Goal: Transaction & Acquisition: Download file/media

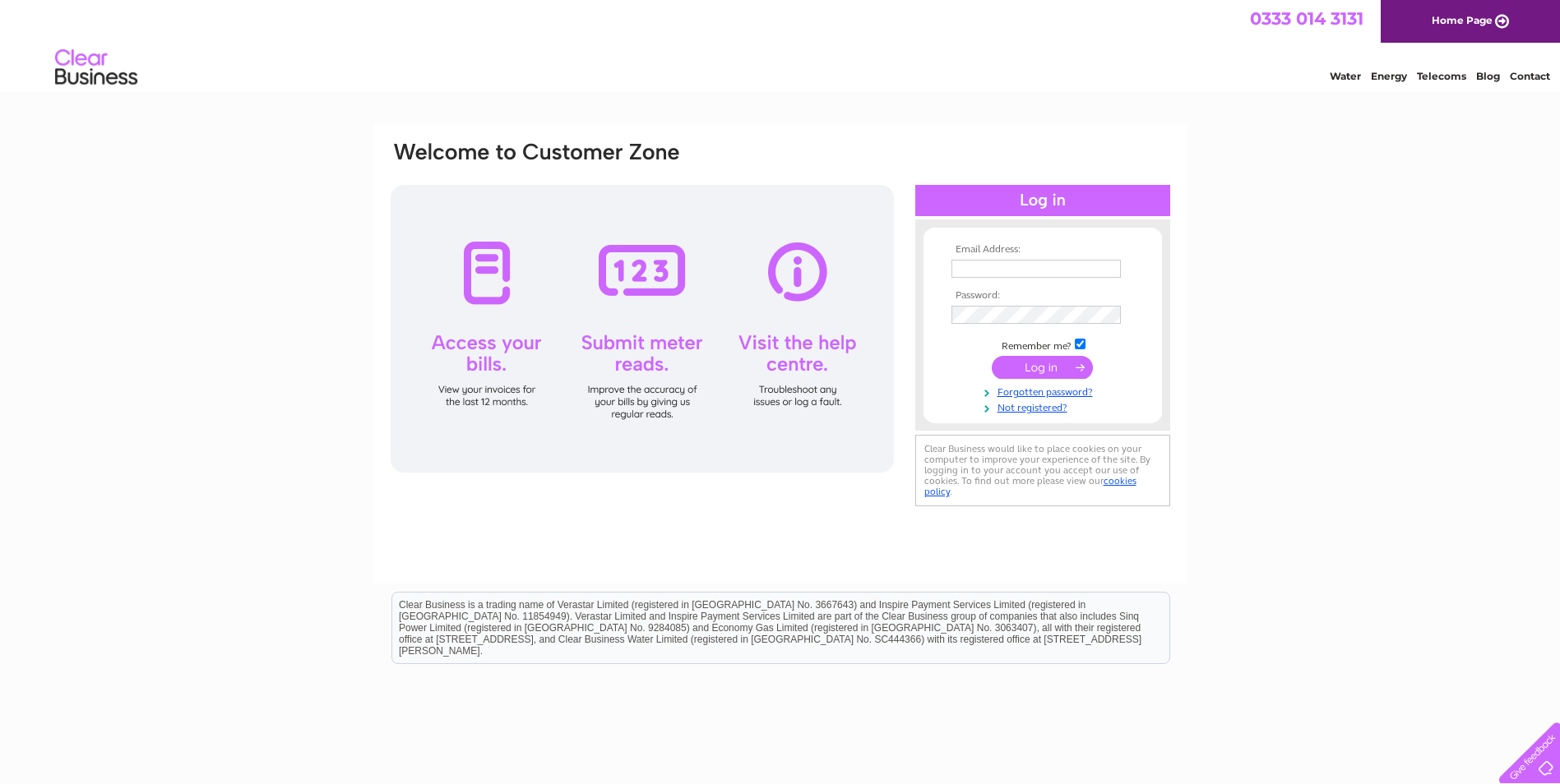
click at [976, 266] on input "text" at bounding box center [1036, 268] width 169 height 18
type input "[EMAIL_ADDRESS][DOMAIN_NAME]"
click at [992, 358] on input "submit" at bounding box center [1042, 369] width 101 height 23
click at [1104, 272] on input "sschandsworth@gmail.com" at bounding box center [1036, 268] width 169 height 18
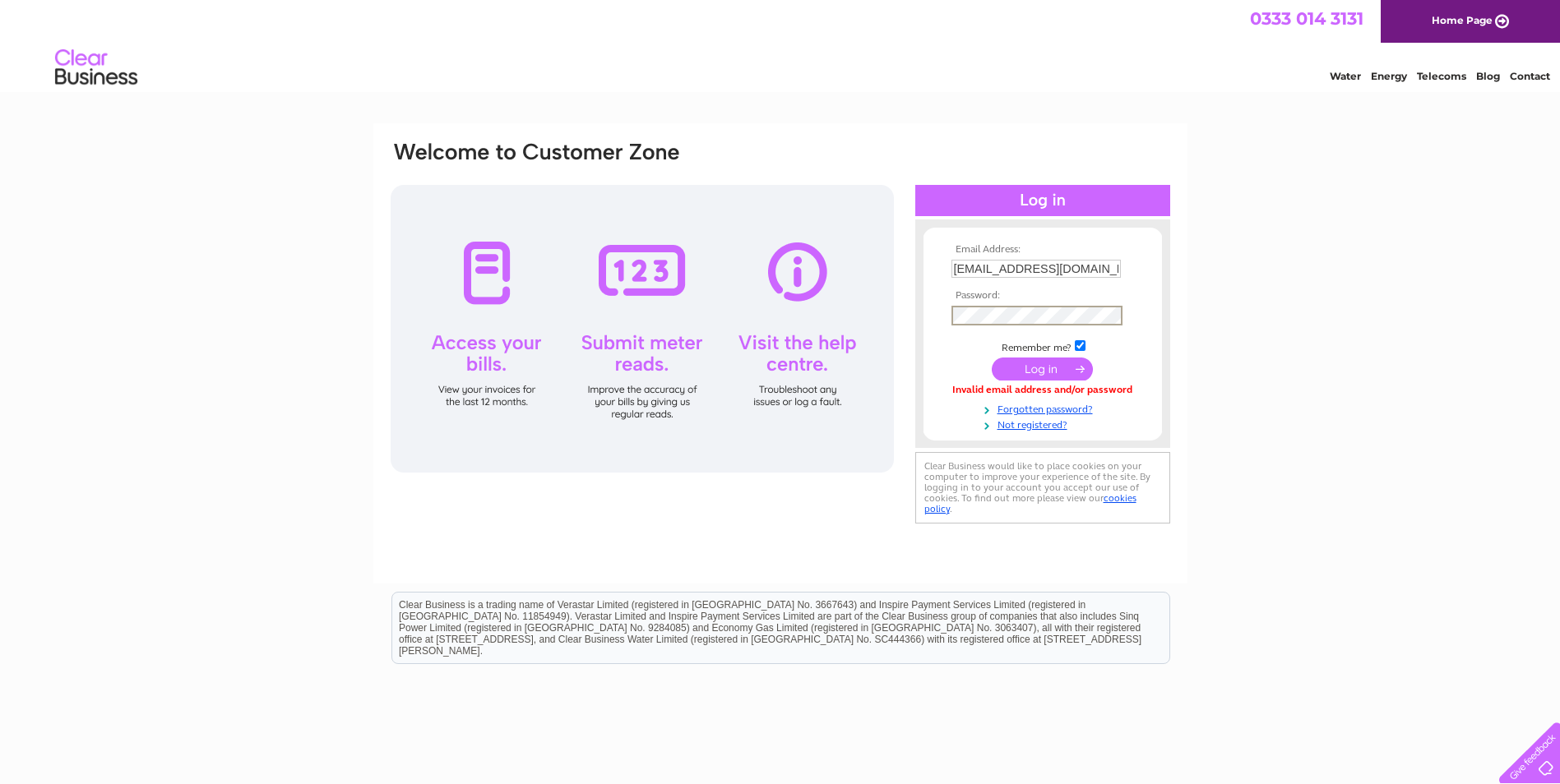
click at [992, 358] on input "submit" at bounding box center [1042, 369] width 101 height 23
click at [1062, 369] on input "submit" at bounding box center [1042, 369] width 101 height 23
click at [1048, 370] on input "submit" at bounding box center [1042, 367] width 101 height 23
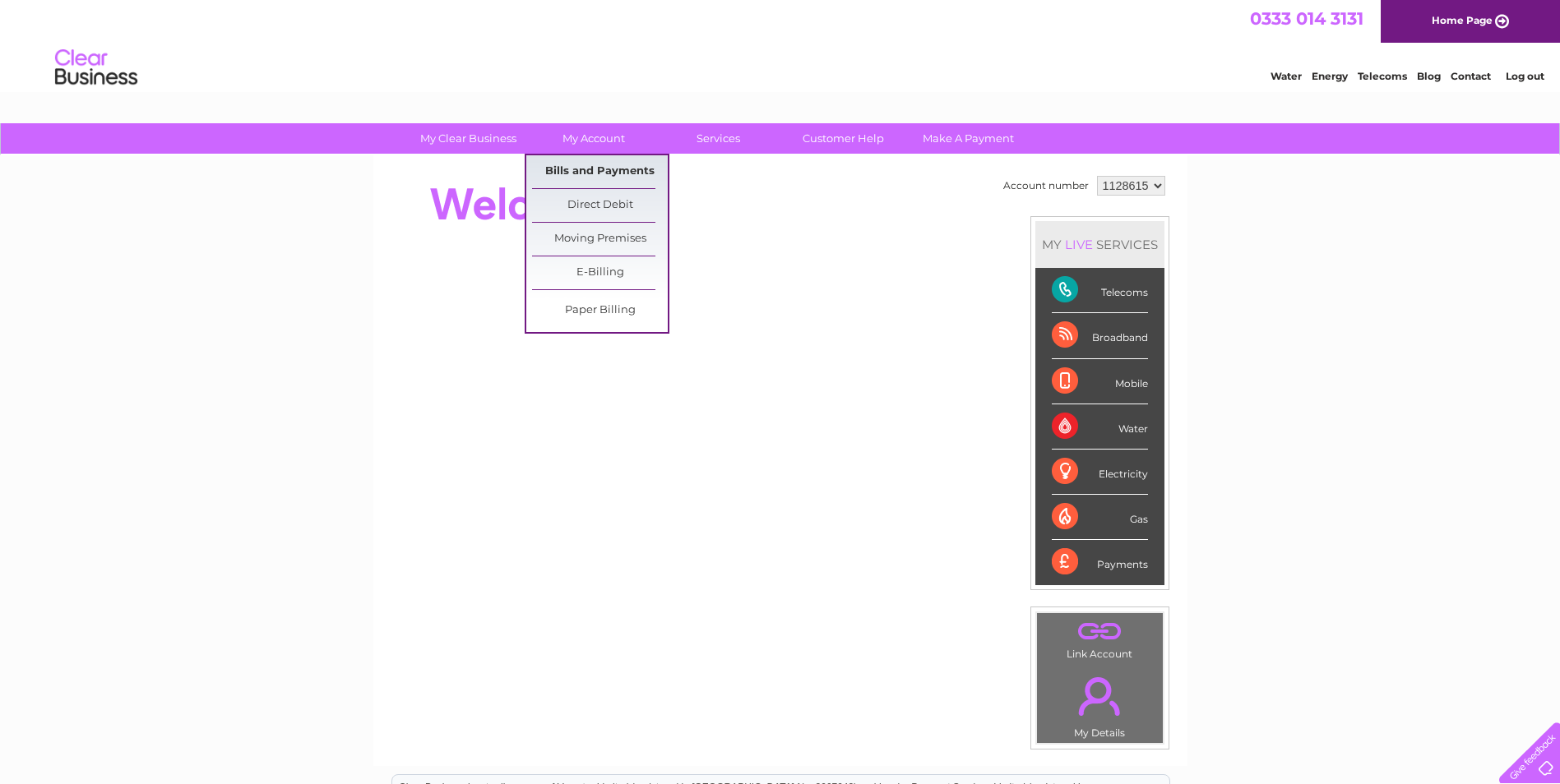
click at [580, 169] on link "Bills and Payments" at bounding box center [599, 171] width 136 height 33
click at [591, 174] on link "Bills and Payments" at bounding box center [599, 171] width 136 height 33
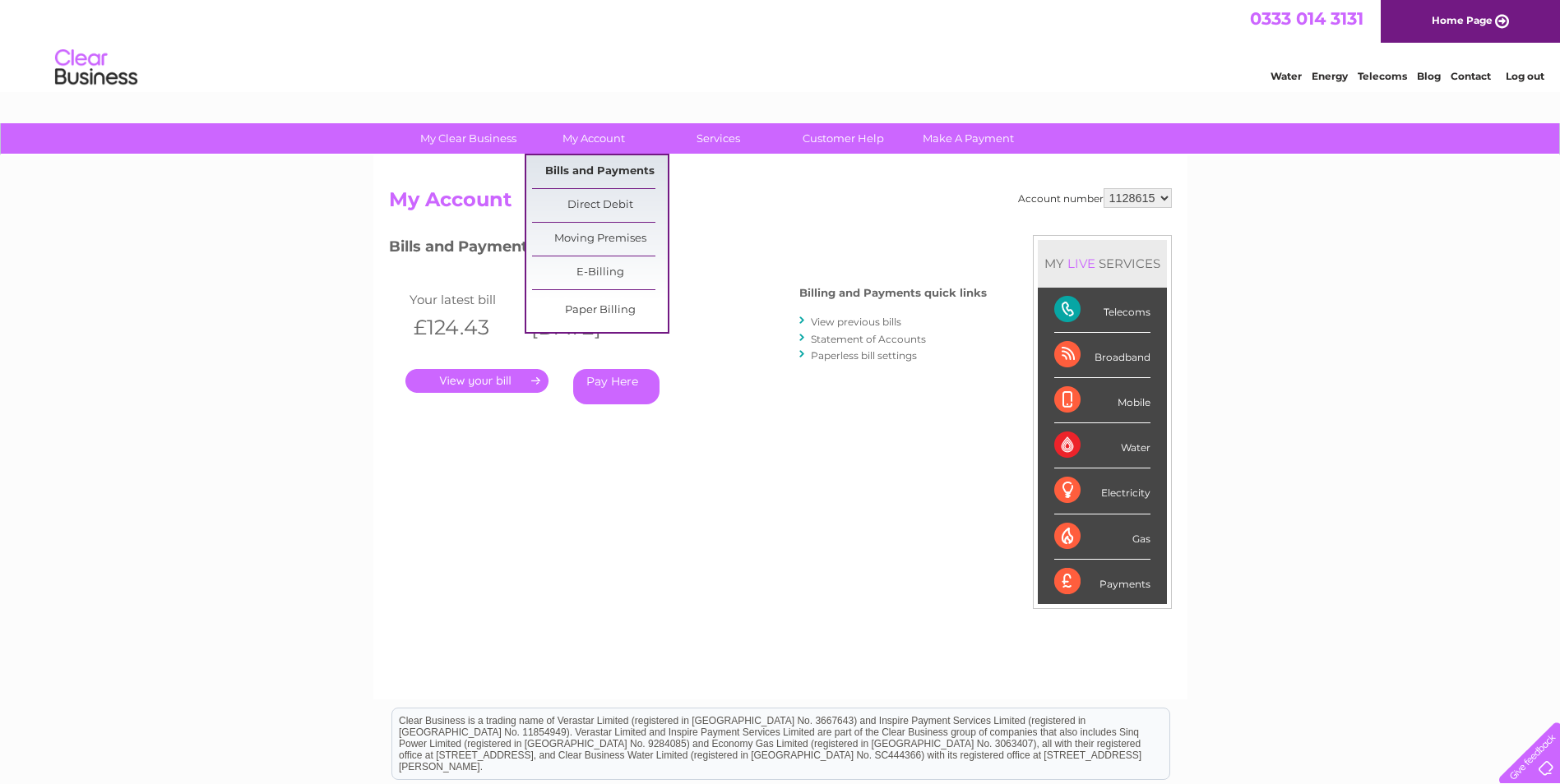
click at [574, 176] on link "Bills and Payments" at bounding box center [599, 171] width 136 height 33
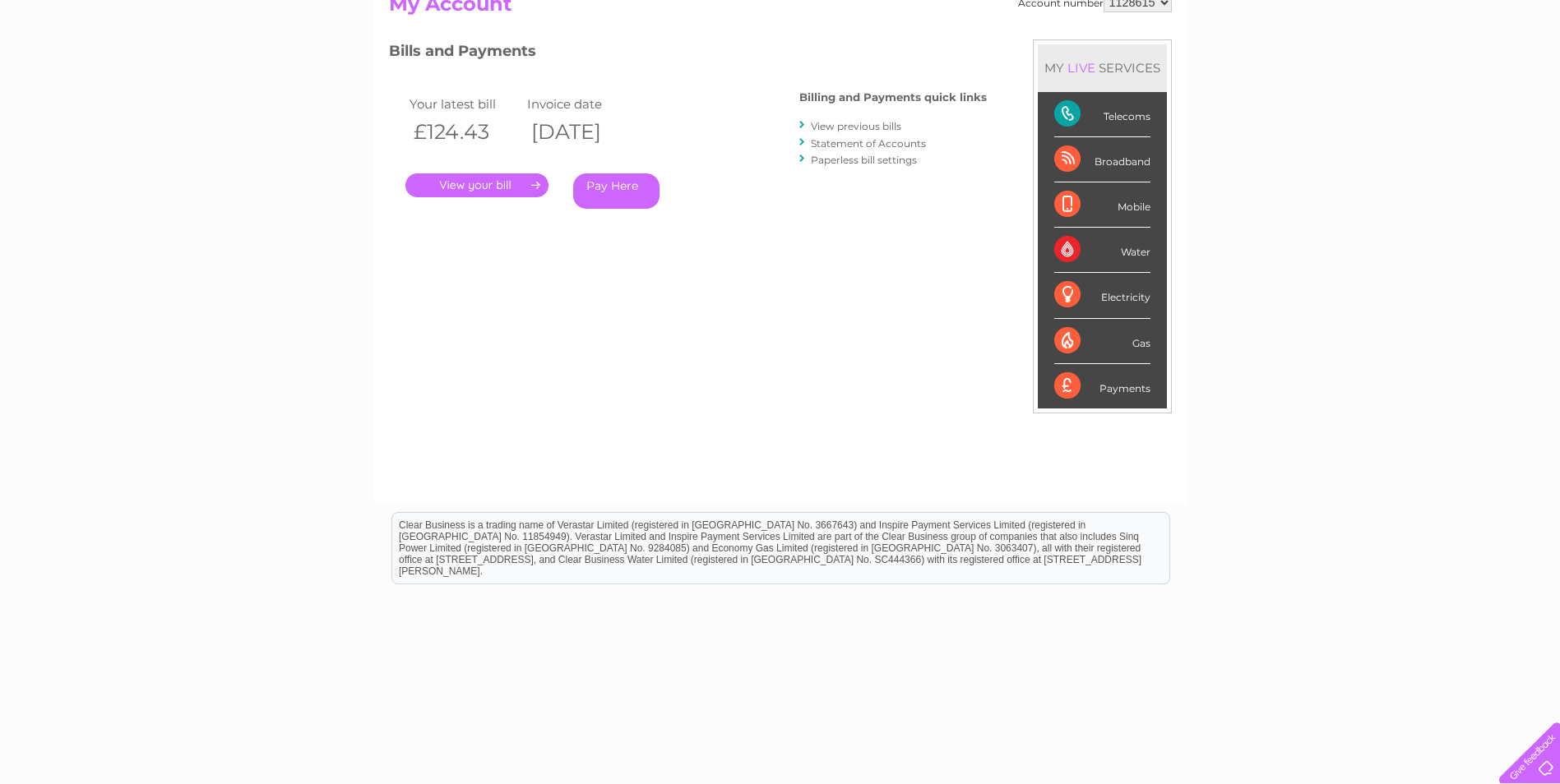
scroll to position [208, 0]
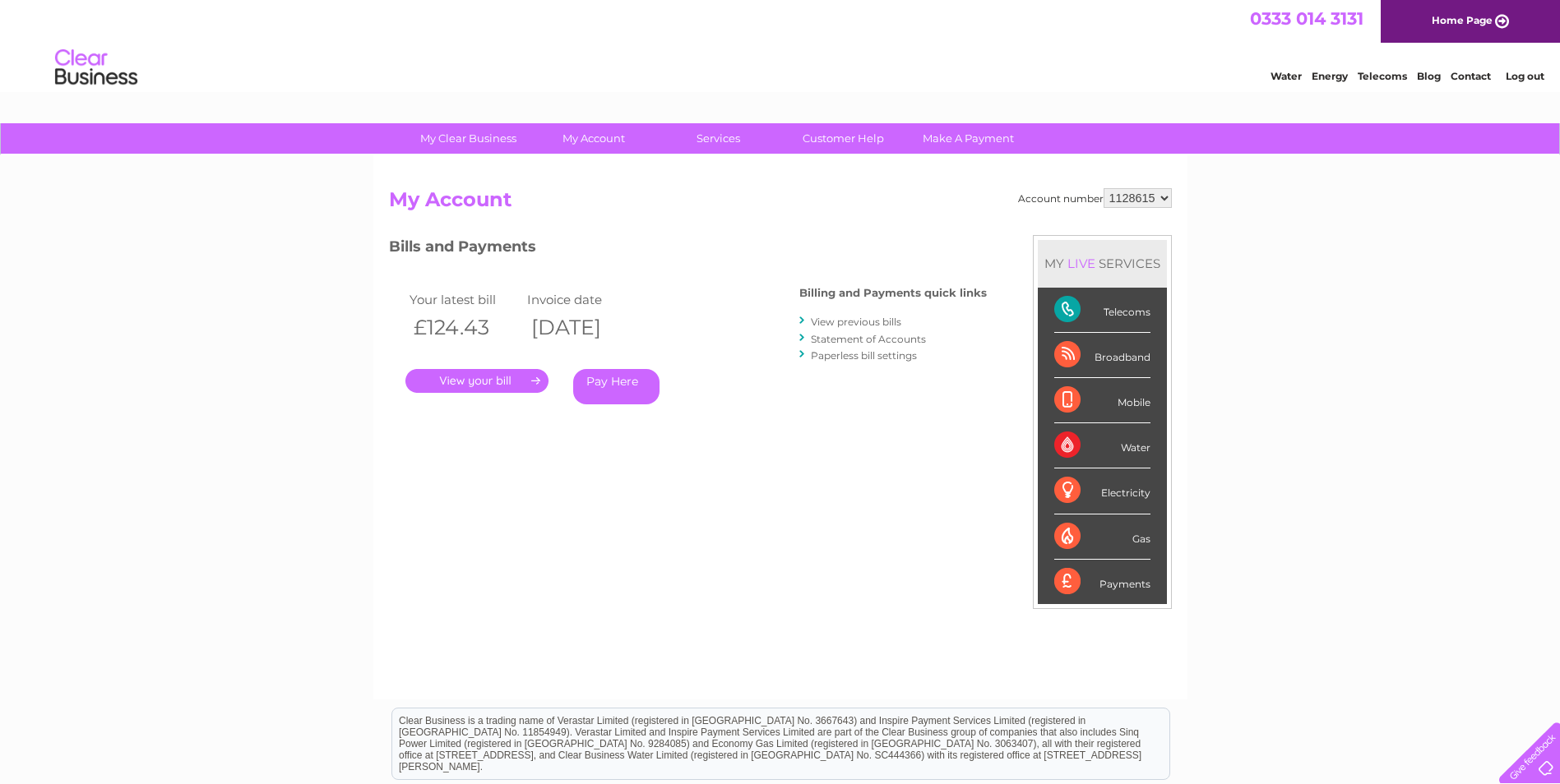
click at [843, 322] on link "View previous bills" at bounding box center [855, 321] width 91 height 12
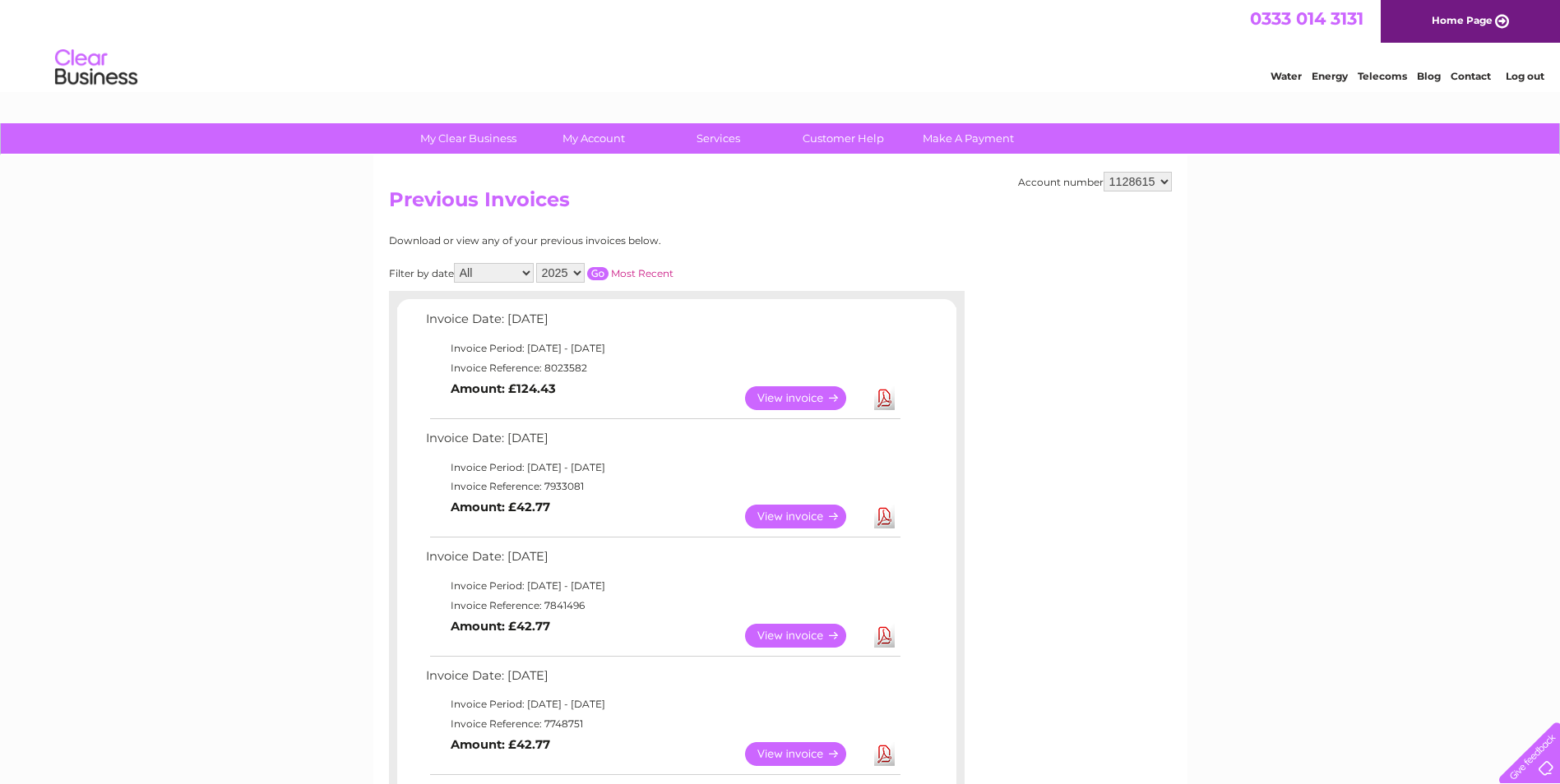
click at [1150, 181] on select "1128615" at bounding box center [1137, 181] width 68 height 20
drag, startPoint x: 1150, startPoint y: 181, endPoint x: 1140, endPoint y: 186, distance: 11.2
click at [1150, 181] on select "1128615" at bounding box center [1137, 181] width 68 height 20
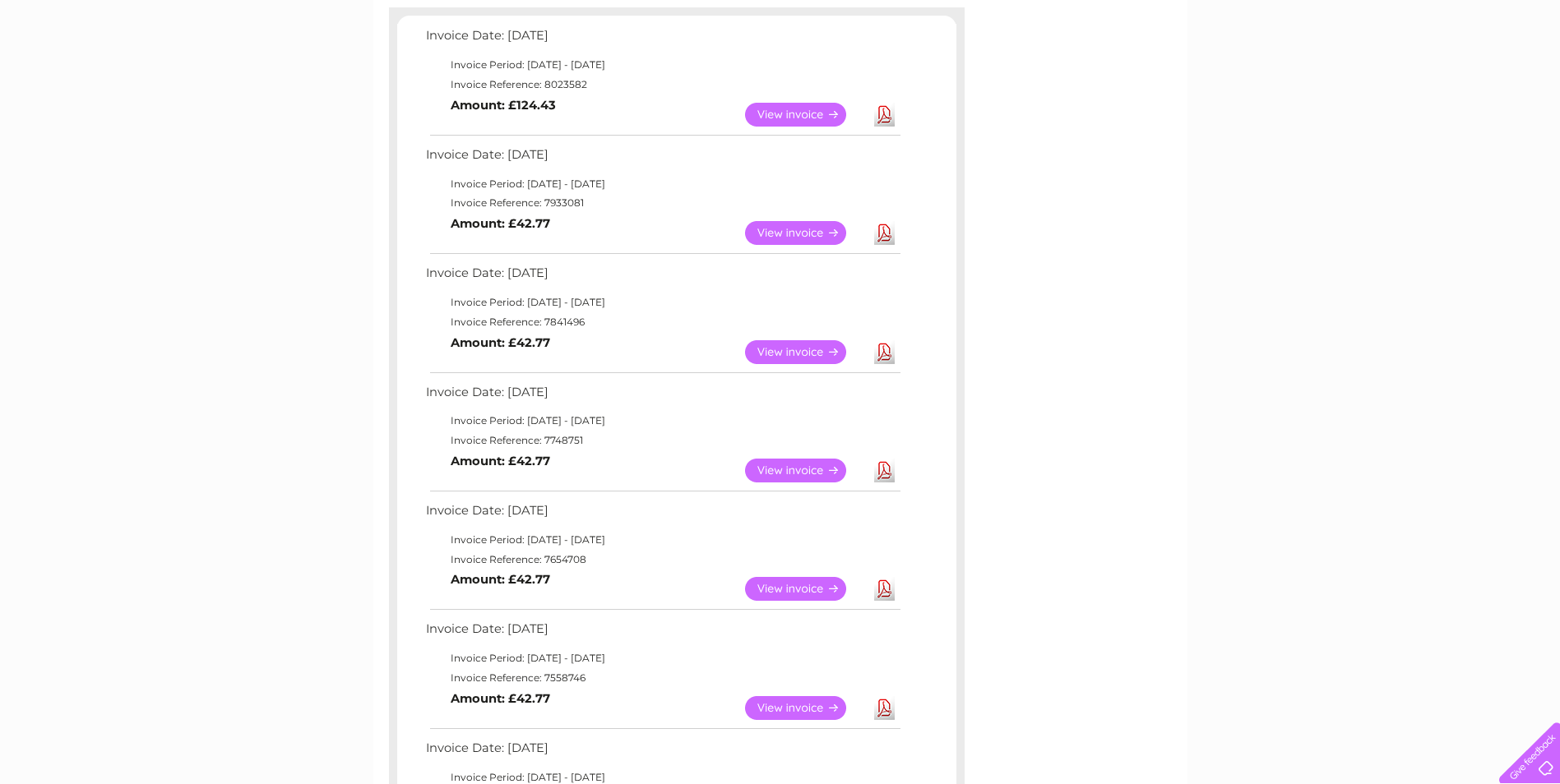
scroll to position [247, 0]
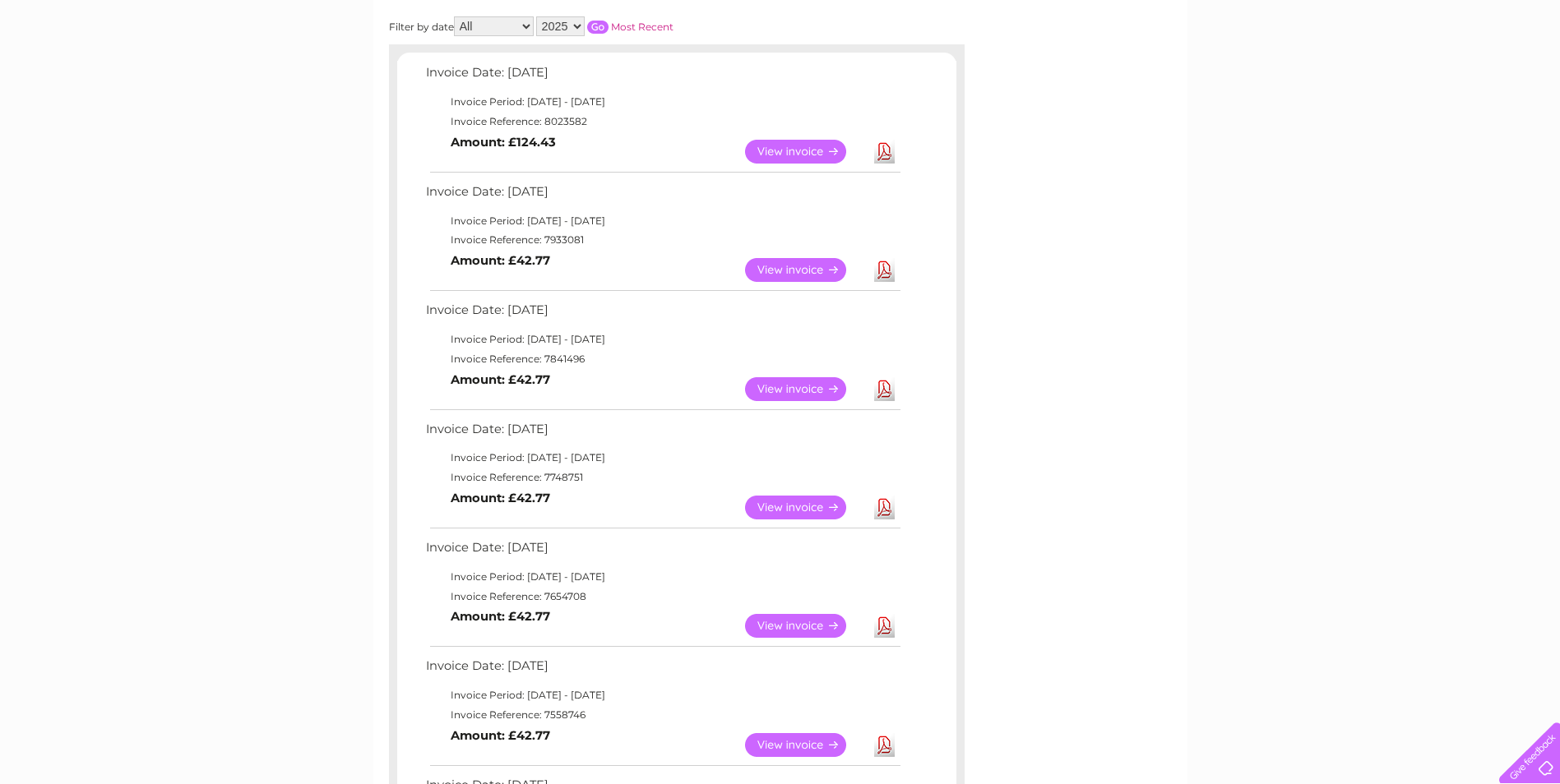
click at [795, 520] on link "View" at bounding box center [805, 507] width 121 height 24
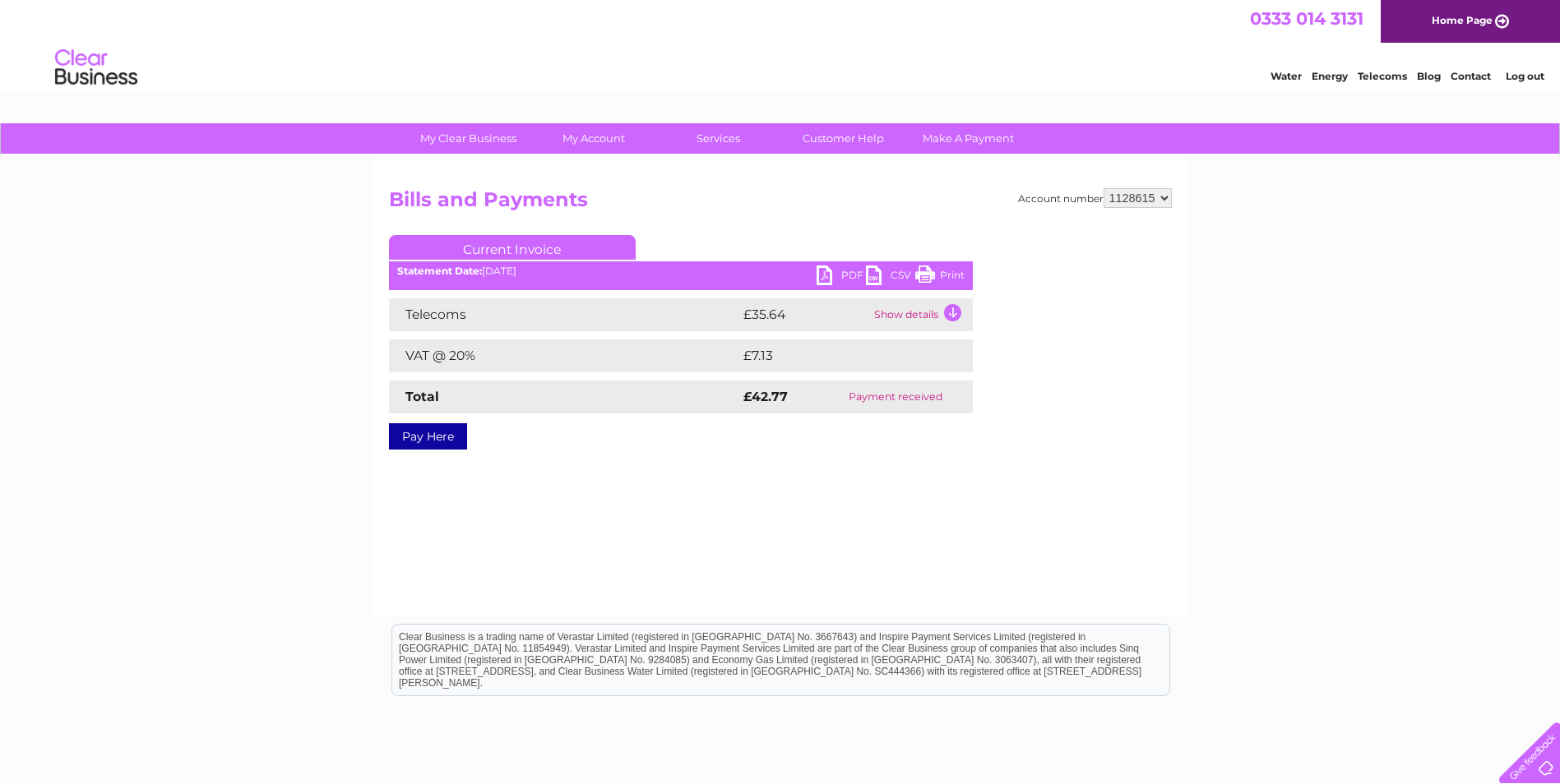
click at [842, 276] on link "PDF" at bounding box center [840, 278] width 50 height 24
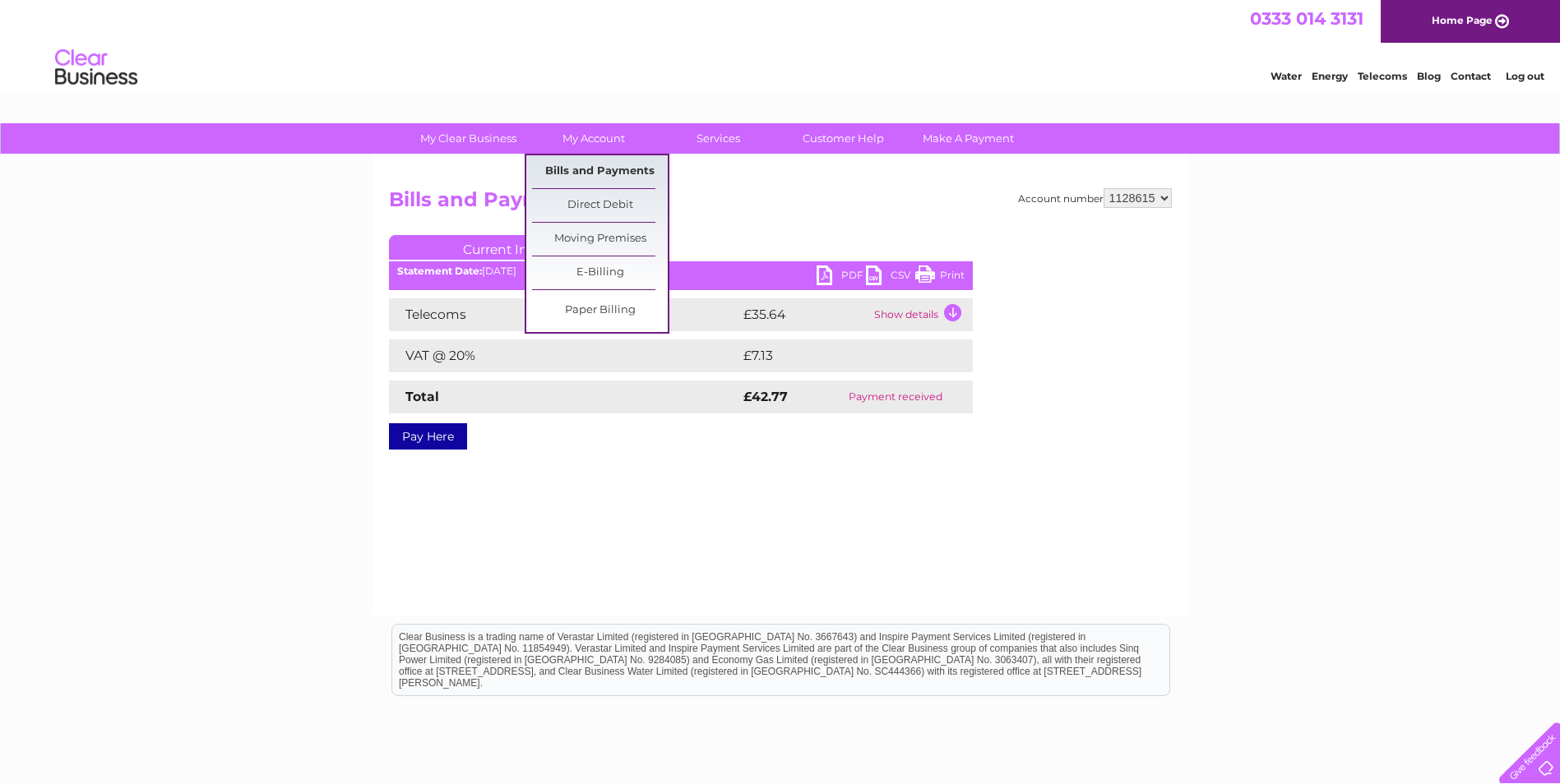
click at [604, 171] on link "Bills and Payments" at bounding box center [599, 171] width 136 height 33
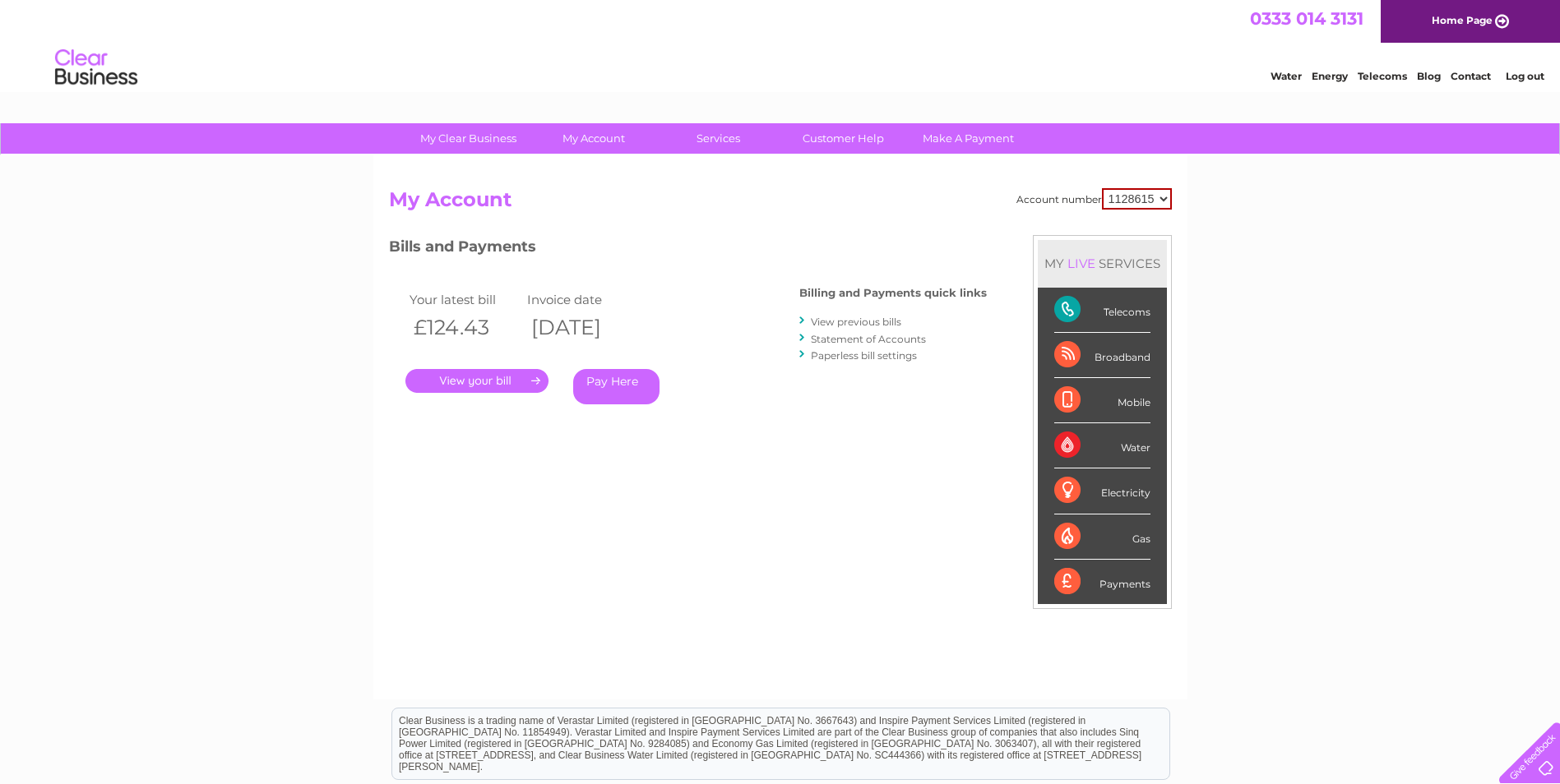
click at [843, 321] on link "View previous bills" at bounding box center [855, 321] width 91 height 12
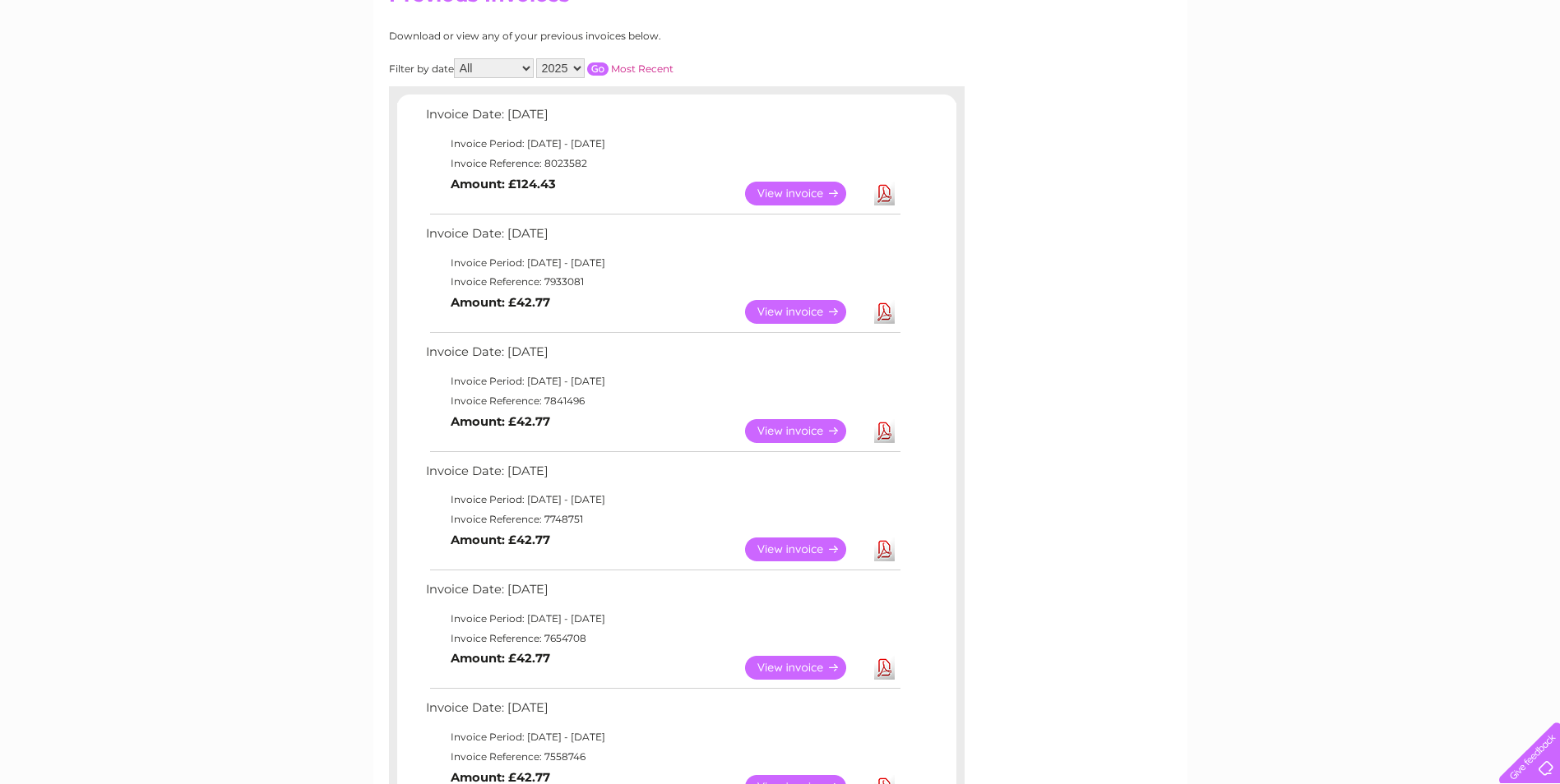
scroll to position [247, 0]
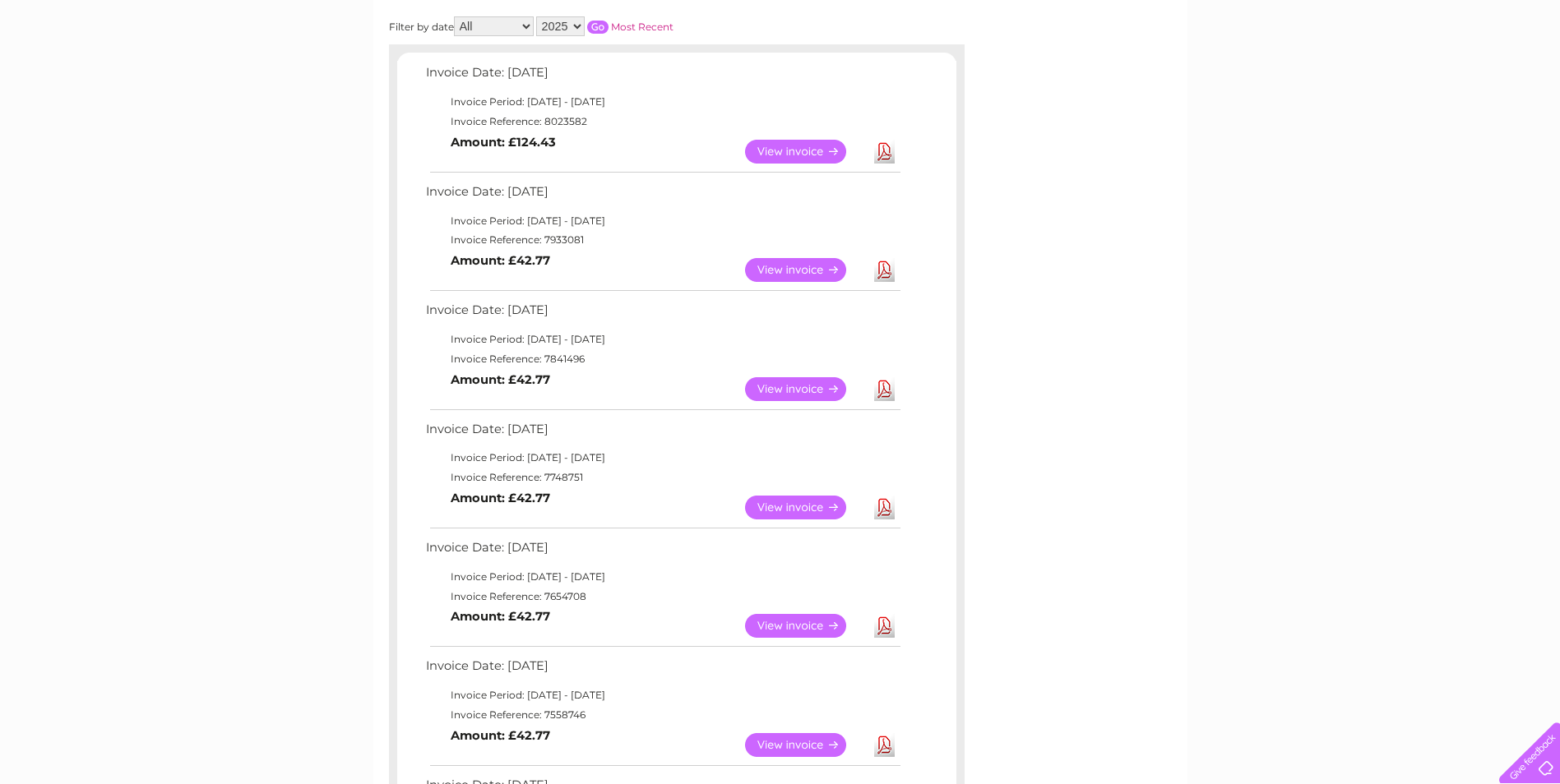
click at [880, 386] on link "Download" at bounding box center [884, 390] width 21 height 24
click at [882, 264] on link "Download" at bounding box center [884, 270] width 21 height 24
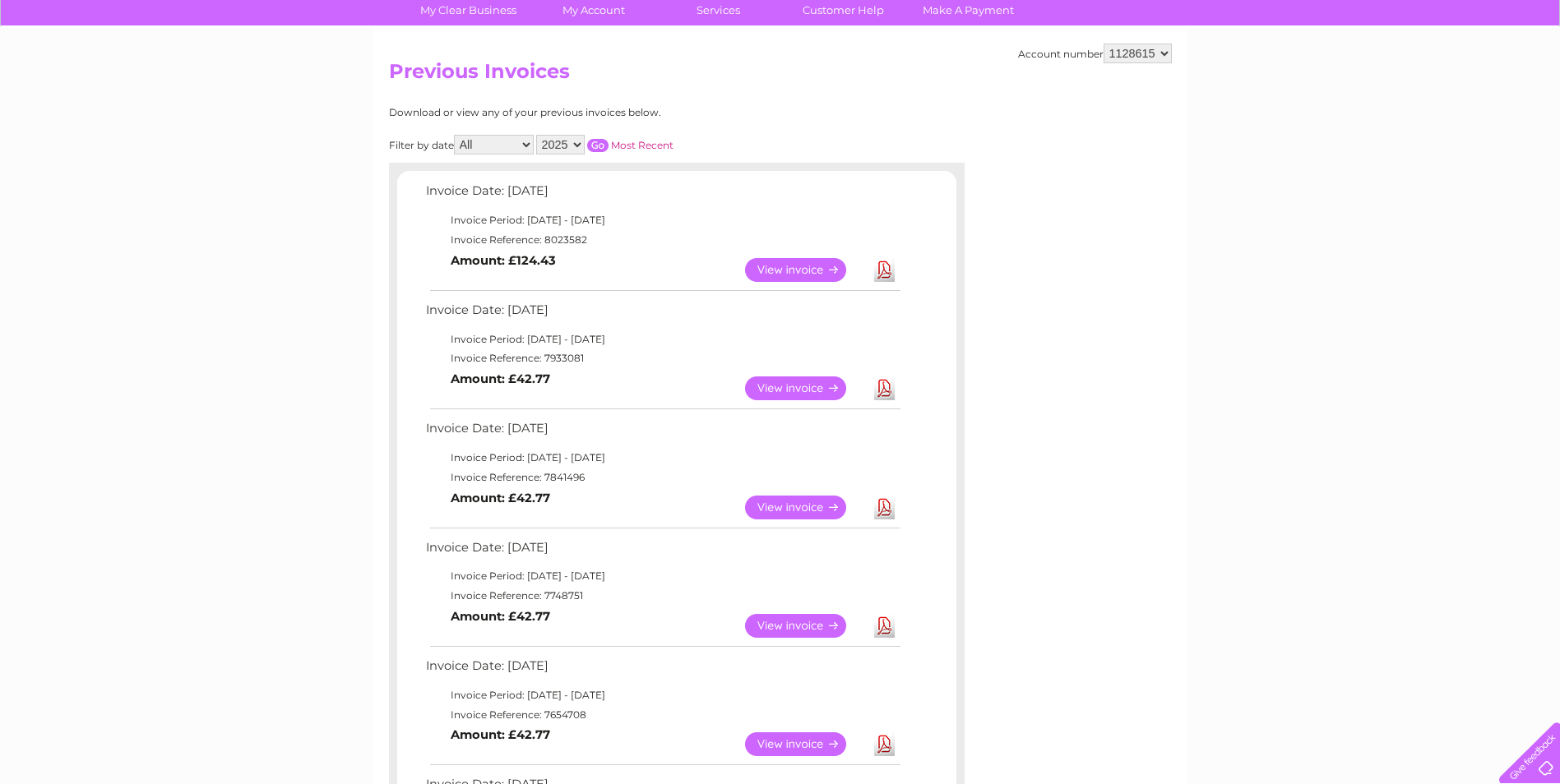
scroll to position [82, 0]
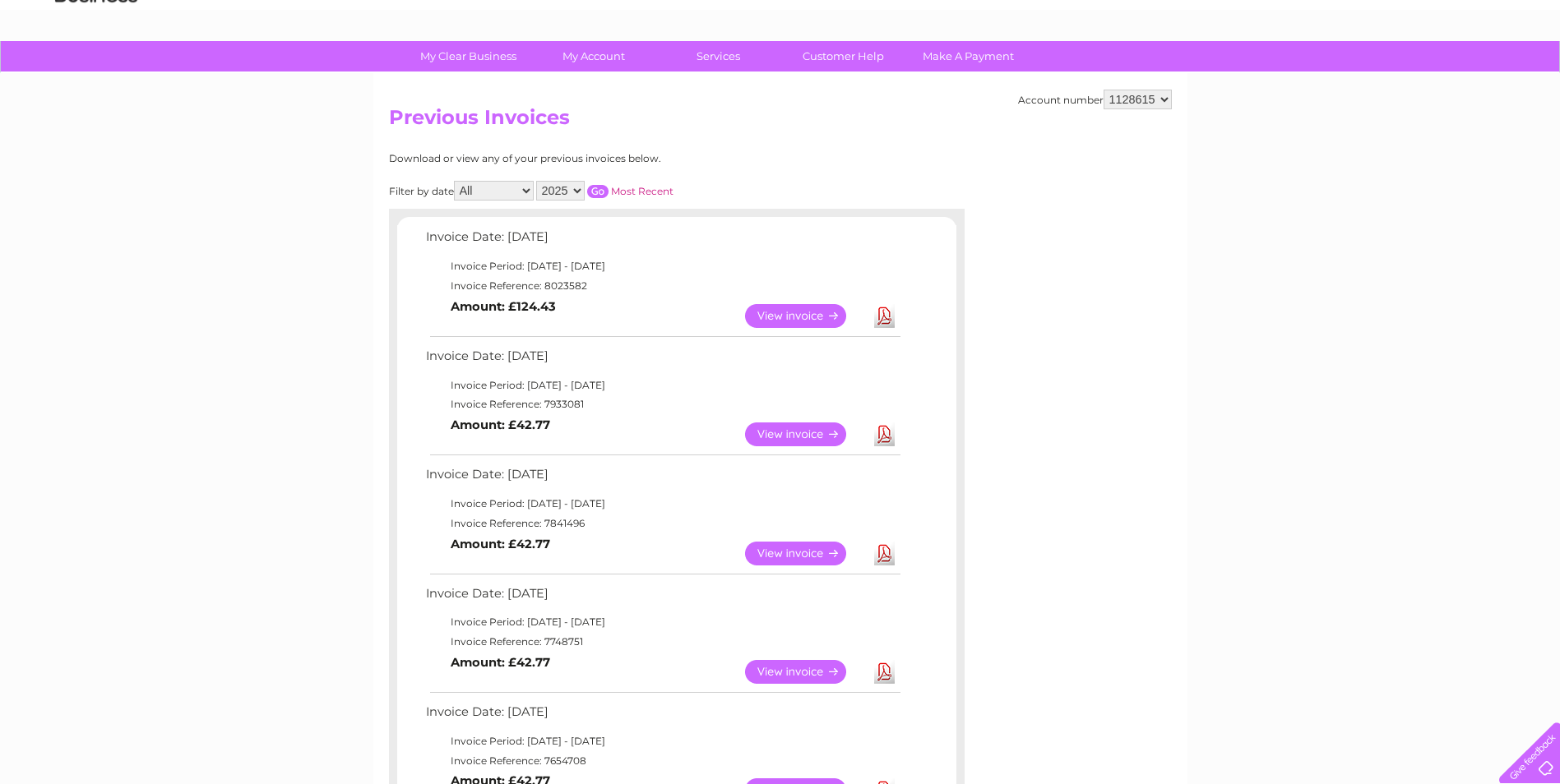
click at [889, 317] on link "Download" at bounding box center [884, 316] width 21 height 24
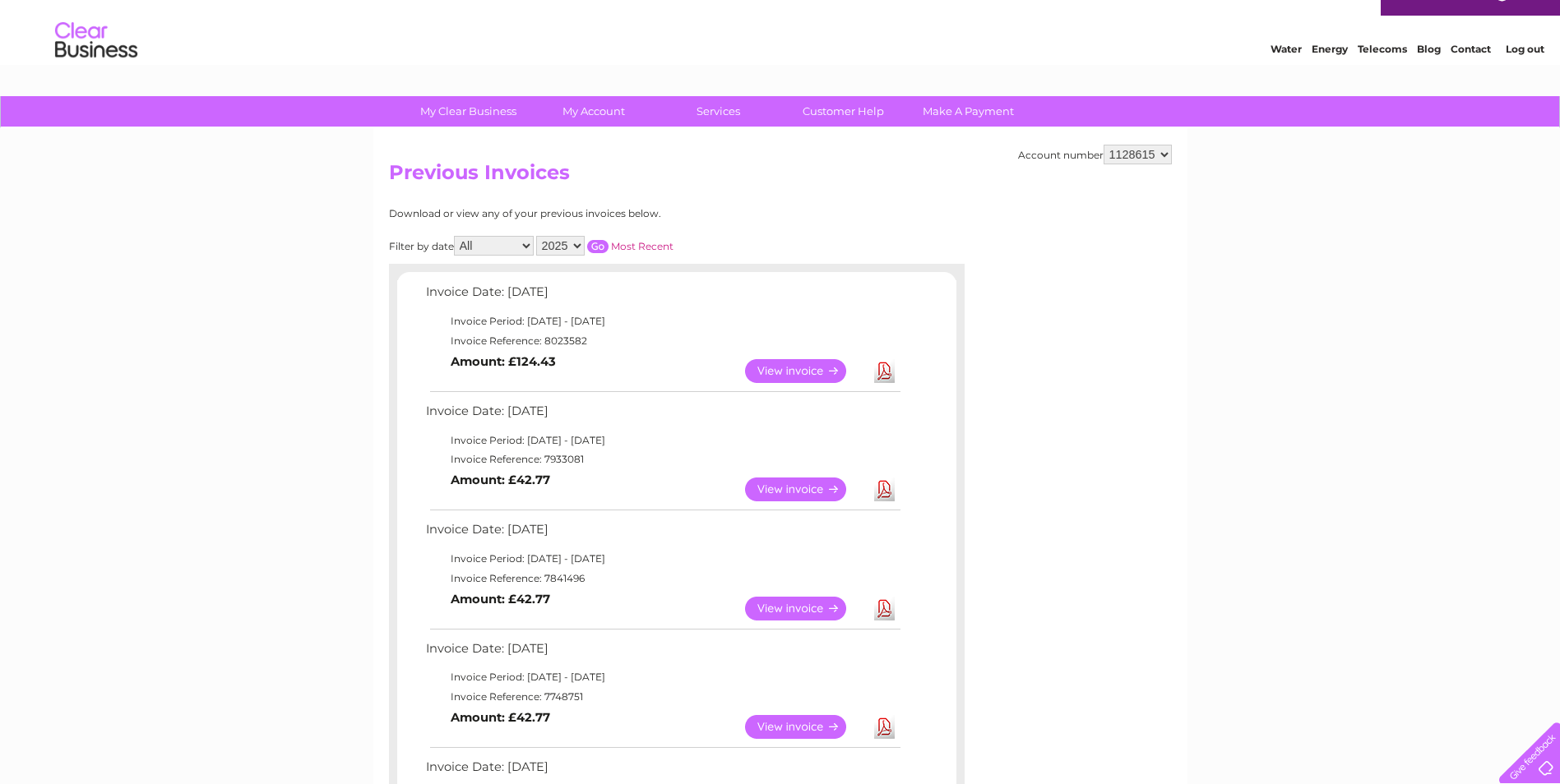
scroll to position [0, 0]
